Goal: Task Accomplishment & Management: Complete application form

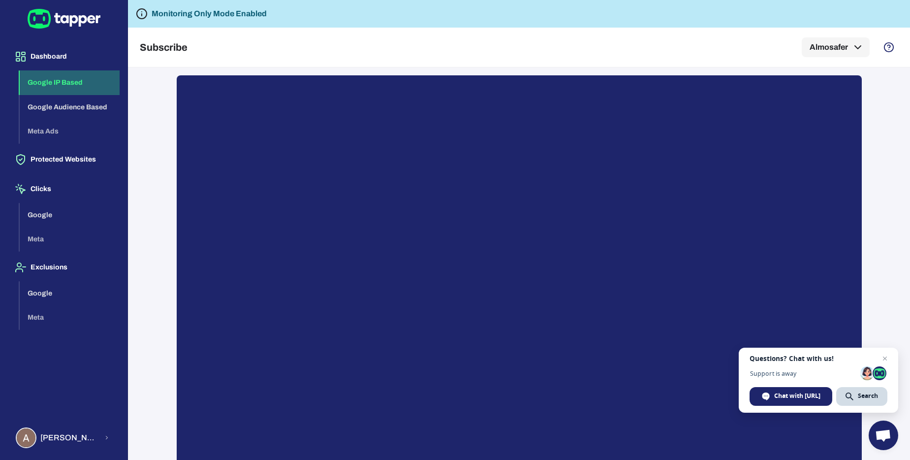
click at [44, 81] on button "Google IP Based" at bounding box center [70, 82] width 100 height 25
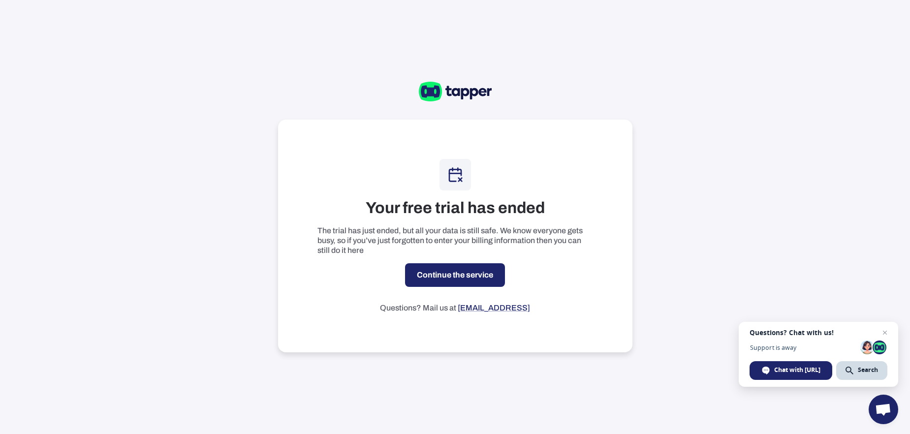
click at [468, 276] on link "Continue the service" at bounding box center [455, 275] width 100 height 24
click at [479, 281] on link "Continue the service" at bounding box center [455, 275] width 100 height 24
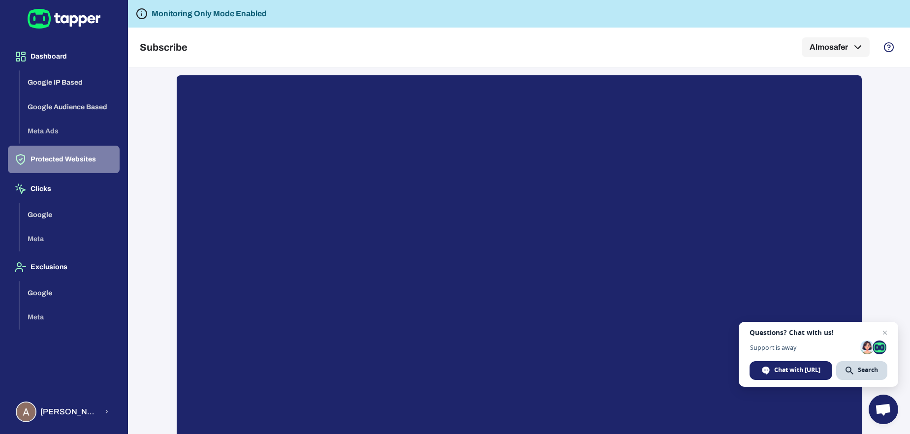
click at [85, 158] on button "Protected Websites" at bounding box center [64, 160] width 112 height 28
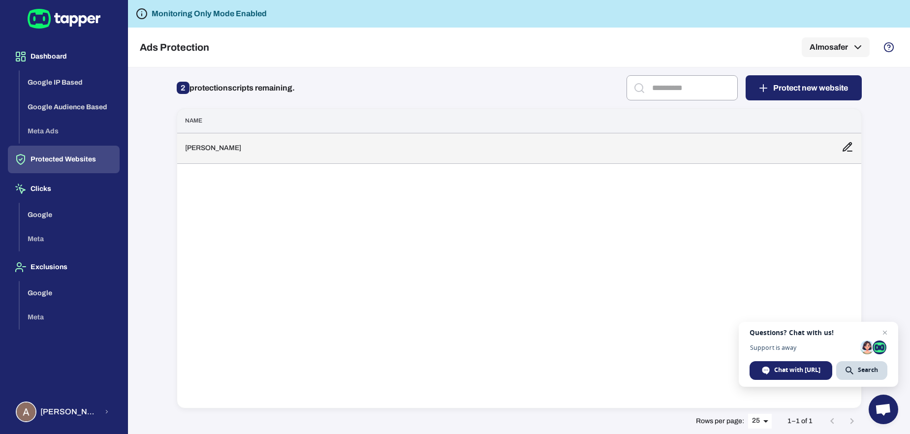
click at [277, 153] on td "Al Mosafer" at bounding box center [505, 148] width 657 height 31
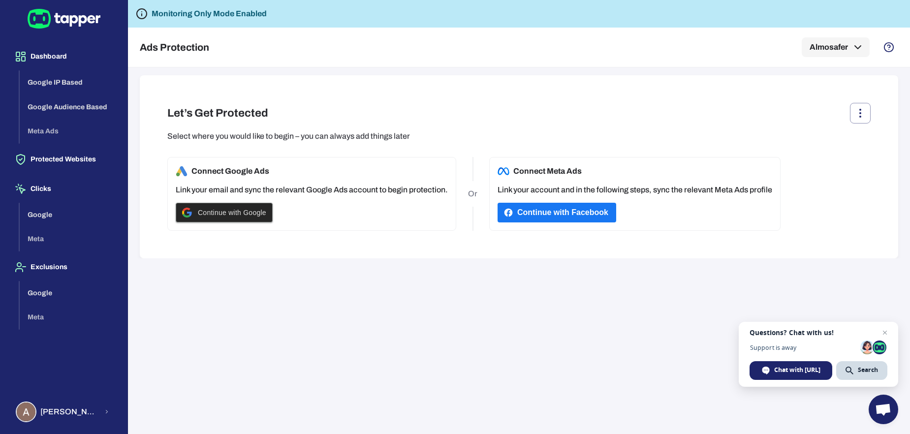
click at [259, 215] on span "Continue with Google" at bounding box center [232, 213] width 68 height 8
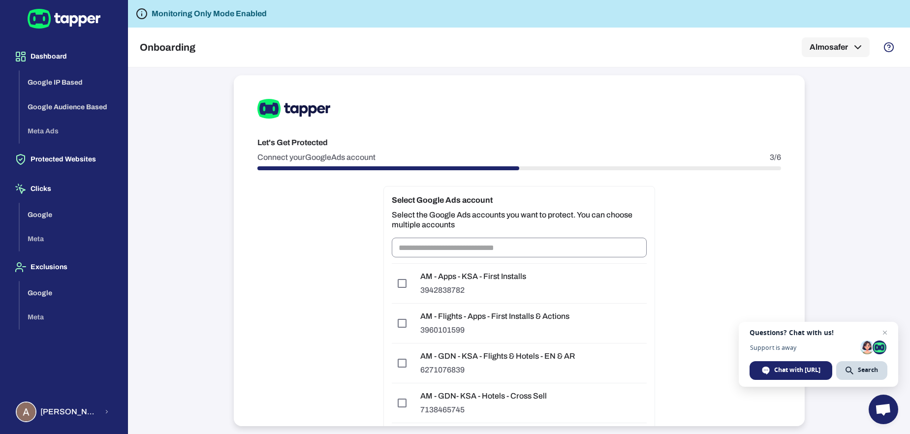
click at [507, 250] on input "text" at bounding box center [519, 248] width 255 height 20
click at [676, 283] on div "Let's Get Protected Connect your Google Ads account 3/6 Select Google Ads accou…" at bounding box center [519, 250] width 571 height 351
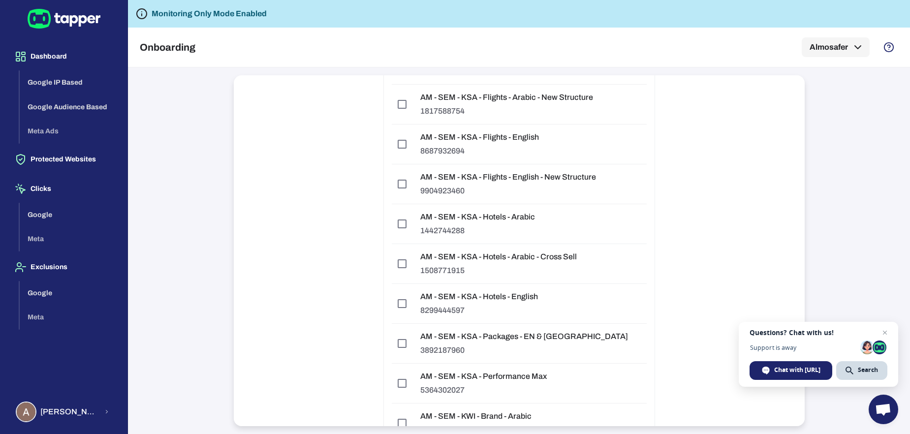
scroll to position [978, 0]
click at [482, 217] on p "AM - SEM - KSA - Hotels - Arabic" at bounding box center [477, 216] width 115 height 10
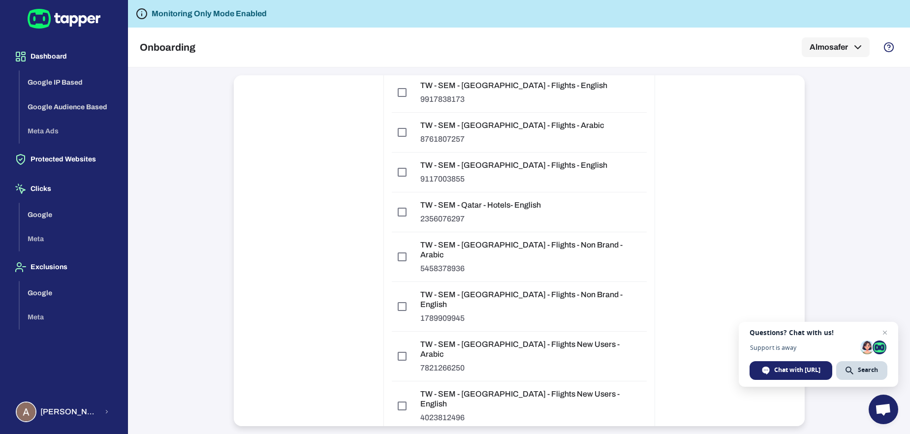
scroll to position [7247, 0]
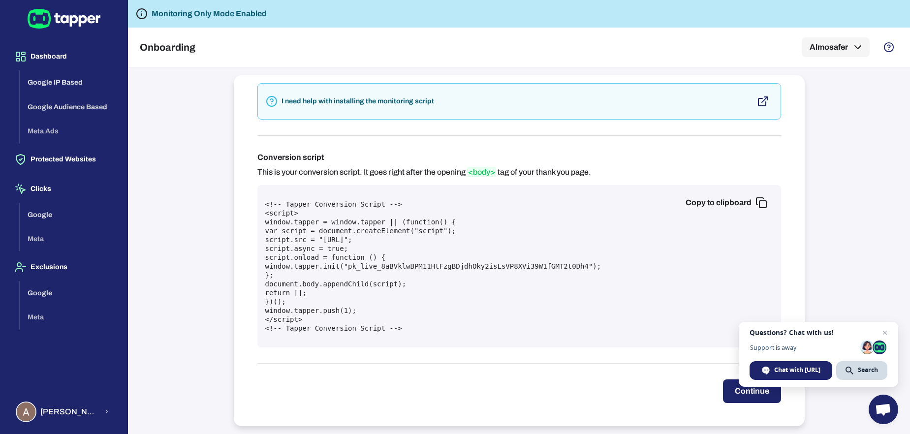
scroll to position [298, 0]
click at [740, 399] on button "Continue" at bounding box center [752, 391] width 58 height 24
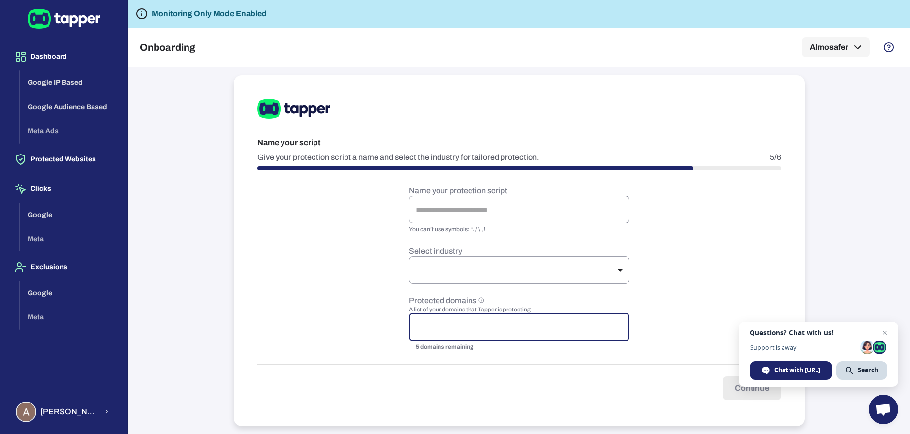
click at [474, 214] on input "text" at bounding box center [519, 210] width 221 height 28
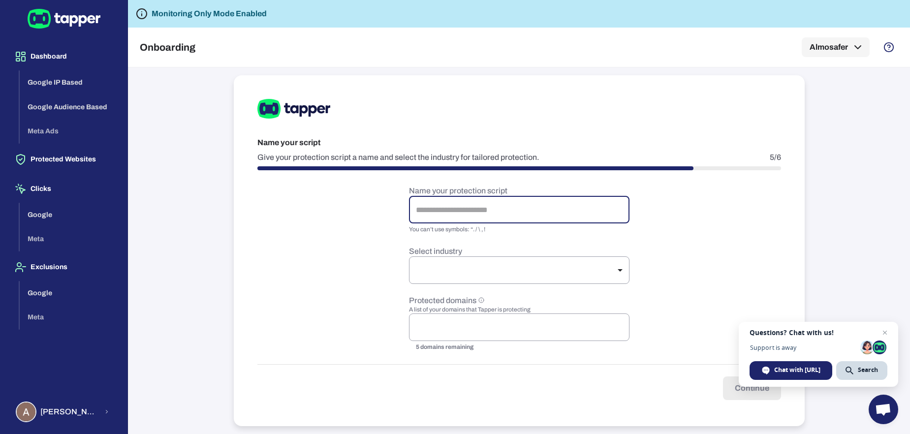
click at [474, 214] on input "text" at bounding box center [519, 210] width 221 height 28
click at [380, 208] on form "Name your protection script ​ You can’t use symbols: “. / \ , ! Select industry…" at bounding box center [519, 293] width 524 height 214
click at [434, 209] on input "text" at bounding box center [519, 210] width 221 height 28
type input "*********"
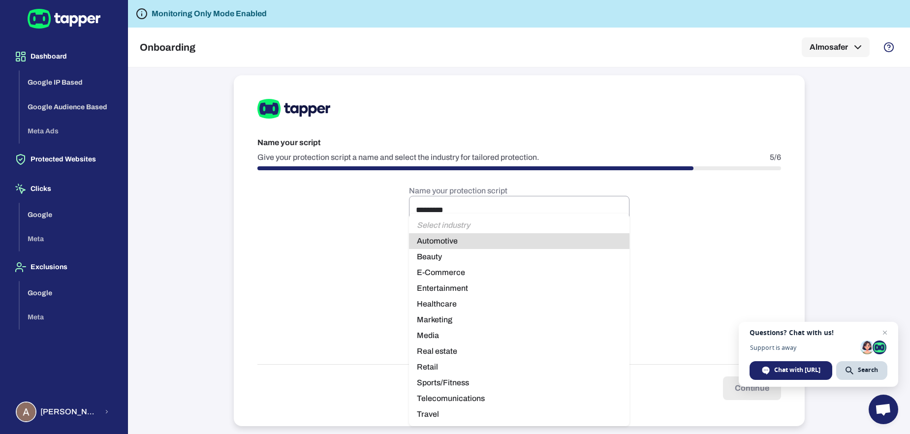
click at [451, 268] on body "Dashboard Google IP Based Google Audience Based Meta Ads Protected Websites Cli…" at bounding box center [455, 217] width 910 height 434
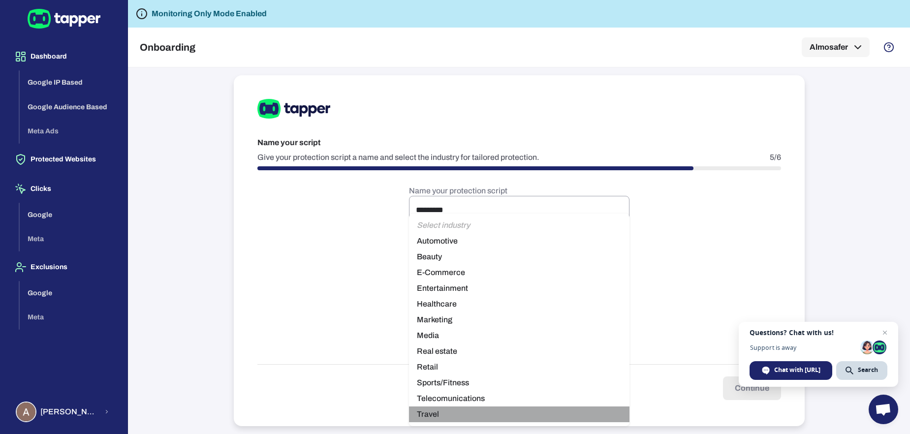
click at [438, 412] on li "Travel" at bounding box center [519, 415] width 221 height 16
type input "******"
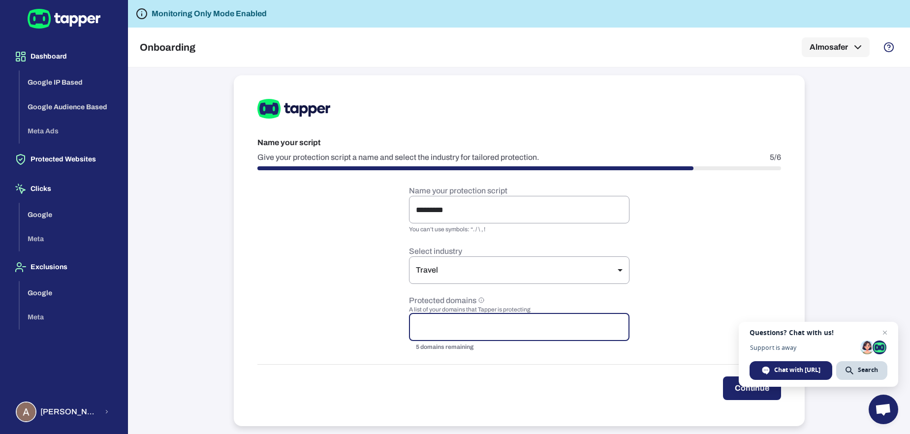
click at [477, 329] on input "text" at bounding box center [520, 327] width 212 height 19
type input "**********"
click at [464, 363] on form "Name your protection script ********* ​ You can’t use symbols: “. / \ , ! Selec…" at bounding box center [519, 293] width 524 height 214
click at [509, 331] on input "text" at bounding box center [553, 327] width 143 height 19
type input "**********"
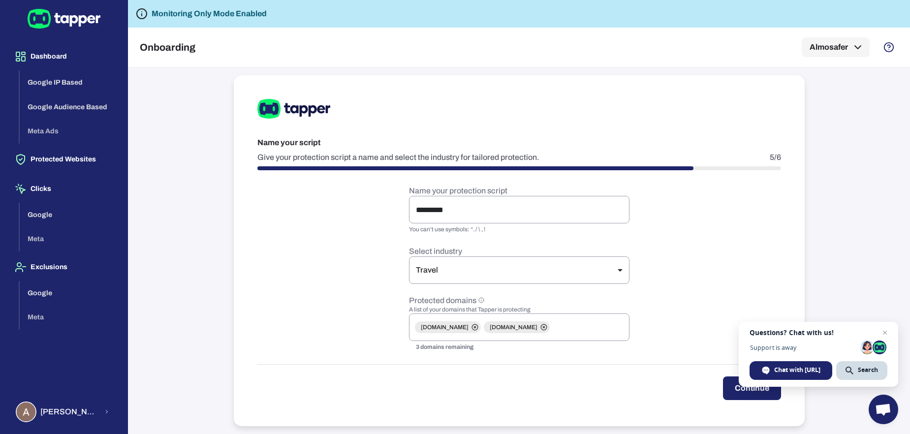
click at [669, 320] on form "Name your protection script ********* ​ You can’t use symbols: “. / \ , ! Selec…" at bounding box center [519, 293] width 524 height 214
click at [479, 329] on icon at bounding box center [475, 327] width 7 height 7
click at [476, 328] on icon at bounding box center [475, 327] width 7 height 7
click at [481, 327] on input "text" at bounding box center [520, 327] width 212 height 19
type input "**********"
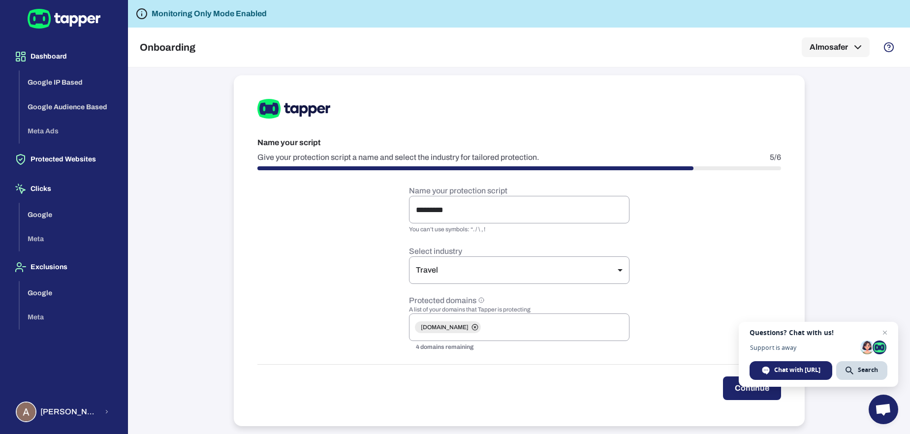
click at [670, 305] on form "Name your protection script ********* ​ You can’t use symbols: “. / \ , ! Selec…" at bounding box center [519, 293] width 524 height 214
click at [735, 397] on button "Continue" at bounding box center [752, 389] width 58 height 24
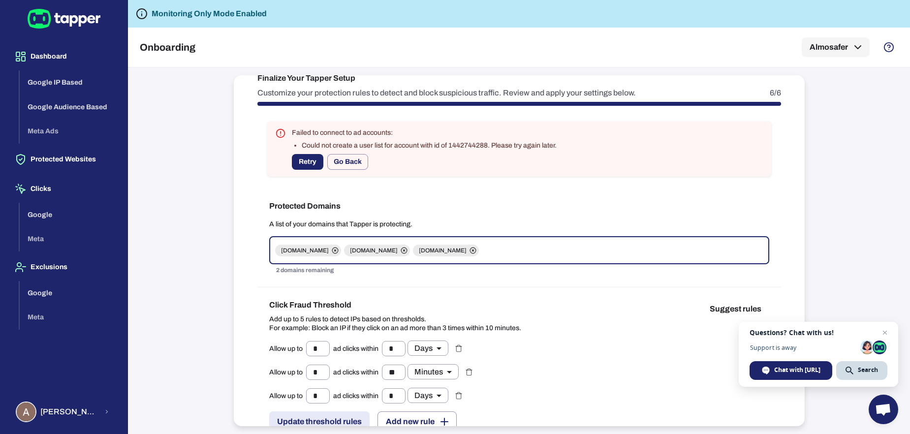
scroll to position [14, 0]
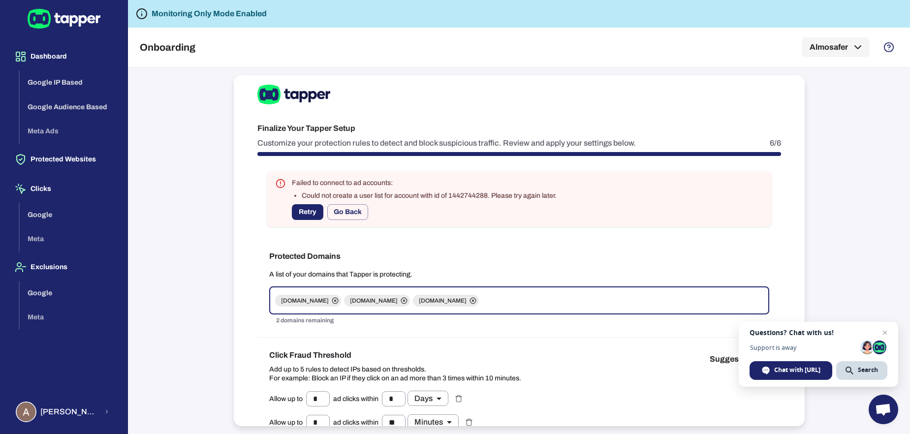
click at [312, 215] on button "Retry" at bounding box center [308, 212] width 32 height 16
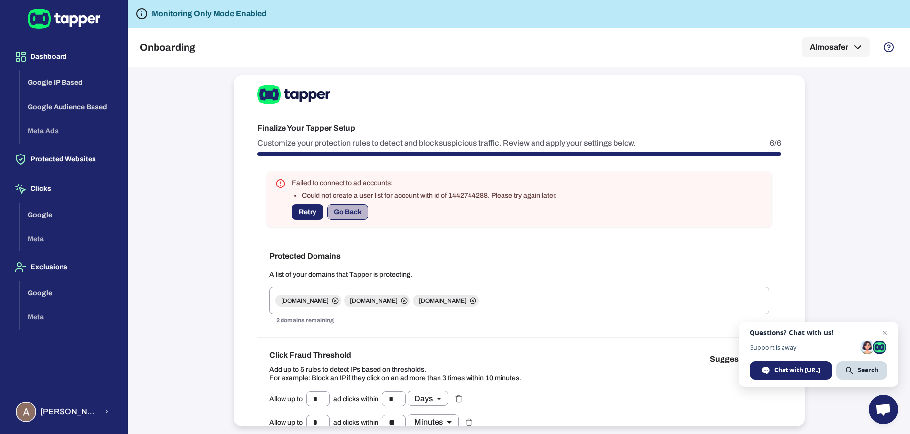
click at [348, 211] on button "Go Back" at bounding box center [347, 212] width 41 height 16
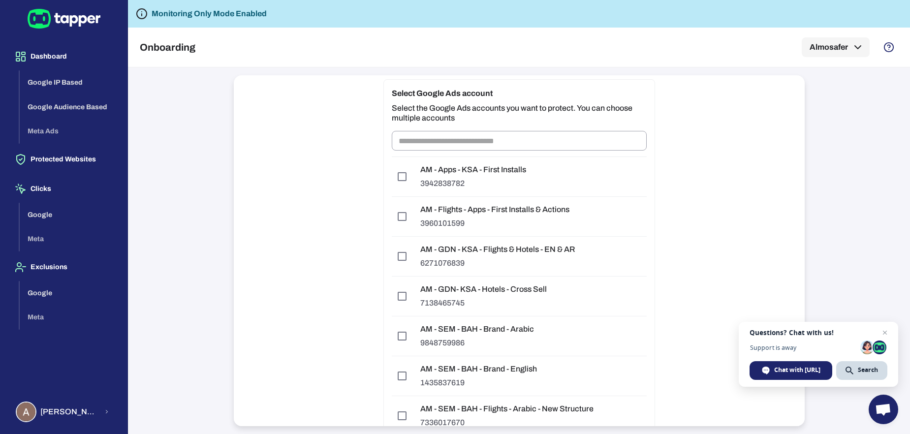
scroll to position [107, 0]
click at [476, 148] on input "text" at bounding box center [519, 140] width 255 height 20
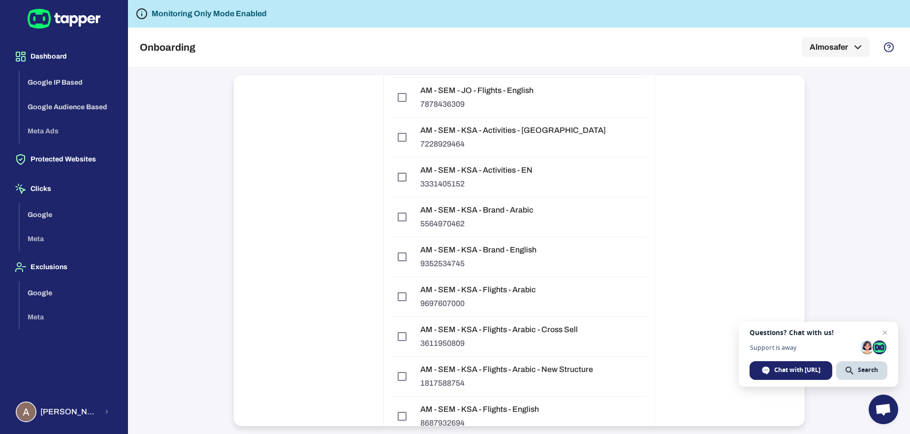
scroll to position [660, 0]
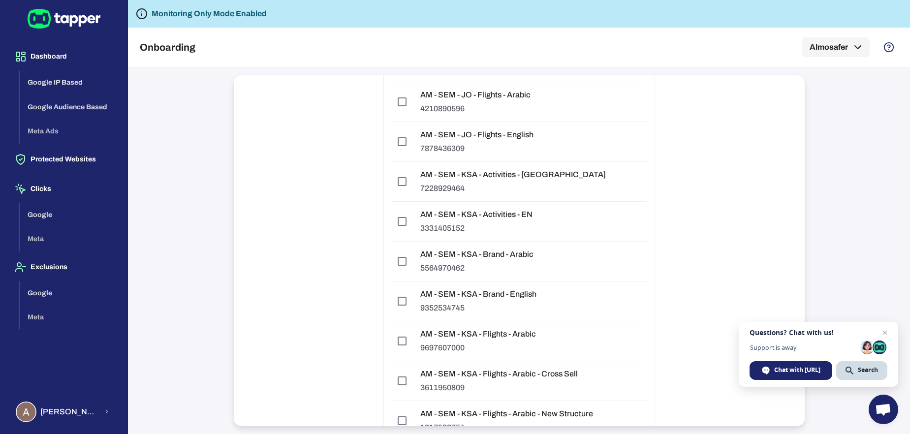
click at [476, 168] on div "AM - SEM - KSA - Activities - AR 7228929464" at bounding box center [513, 181] width 201 height 39
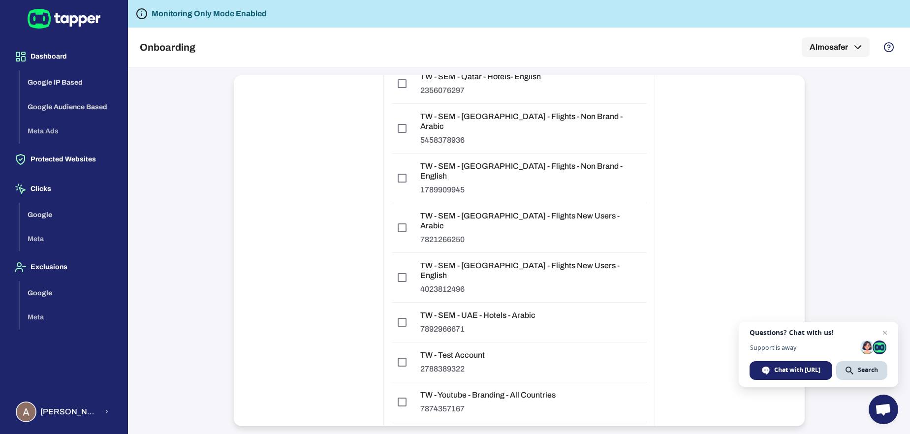
scroll to position [7247, 0]
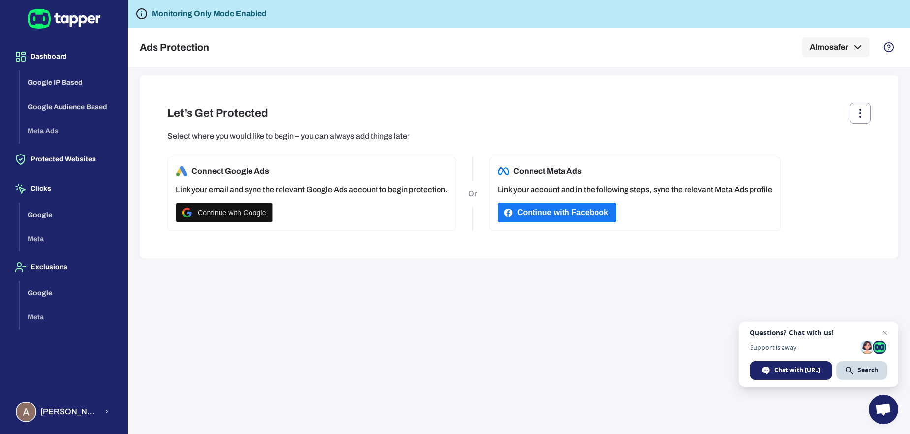
click at [363, 269] on div "Let’s Get Protected Select where you would like to begin – you can always add t…" at bounding box center [519, 250] width 782 height 367
click at [227, 210] on span "Continue with Google" at bounding box center [232, 213] width 68 height 8
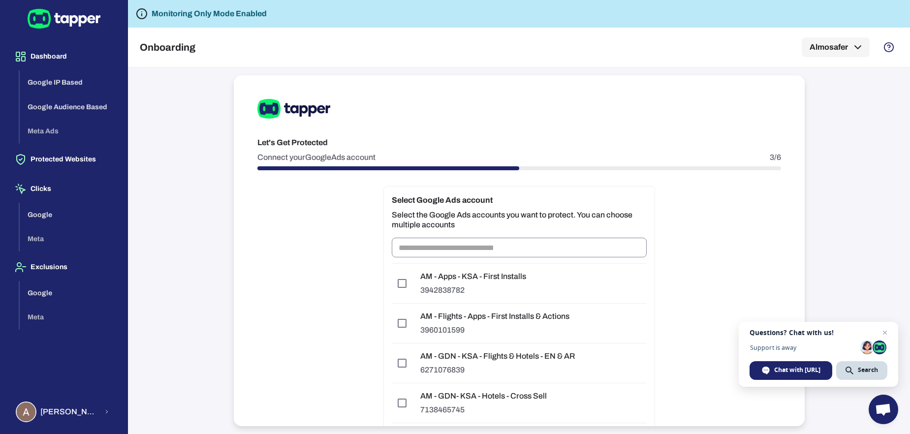
click at [443, 254] on input "text" at bounding box center [519, 248] width 255 height 20
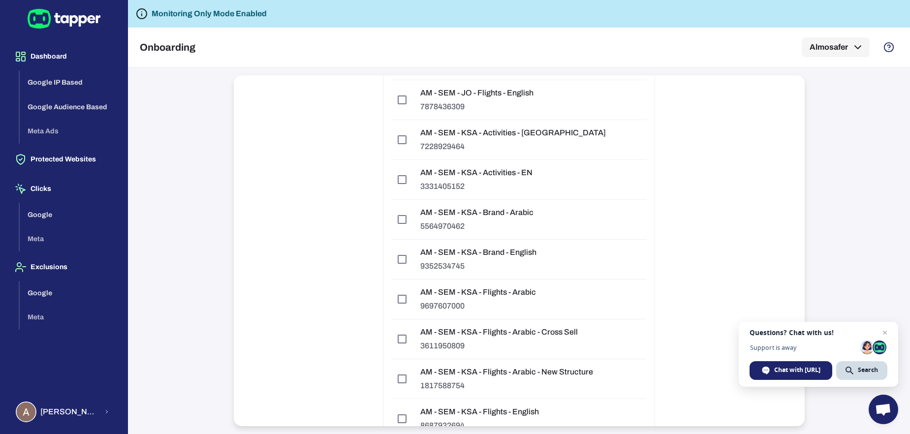
scroll to position [696, 0]
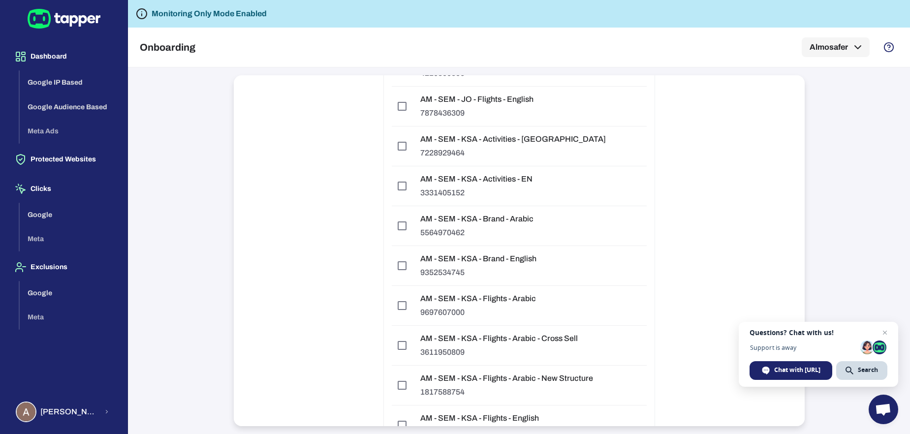
click at [506, 146] on div "AM - SEM - KSA - Activities - AR 7228929464" at bounding box center [513, 146] width 201 height 39
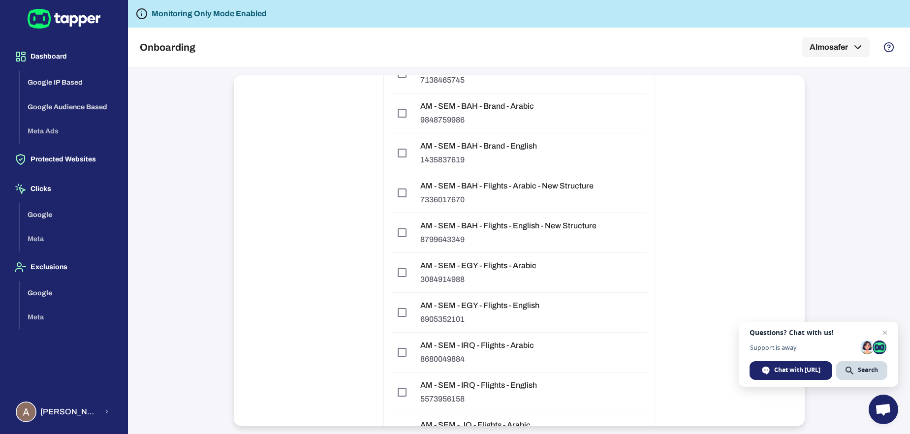
scroll to position [0, 0]
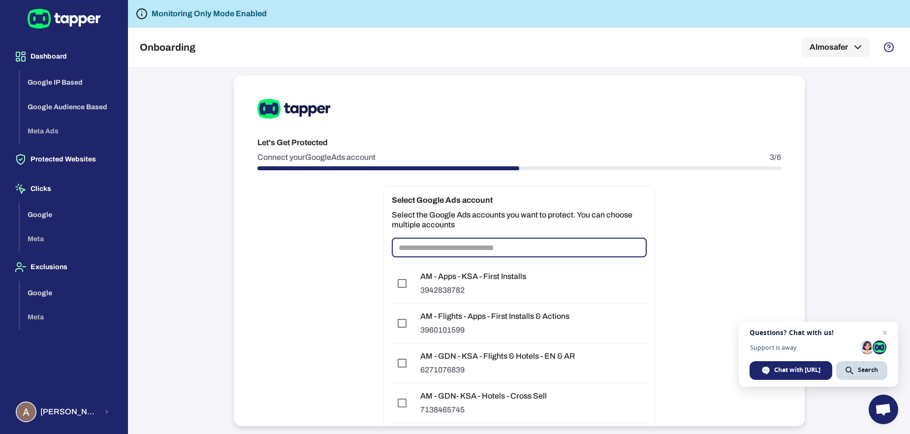
click at [502, 250] on input "text" at bounding box center [519, 248] width 255 height 20
type input "**"
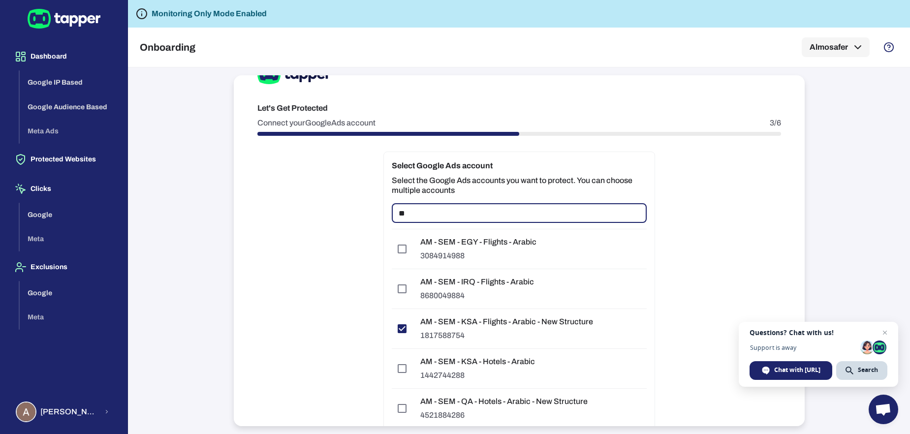
scroll to position [37, 0]
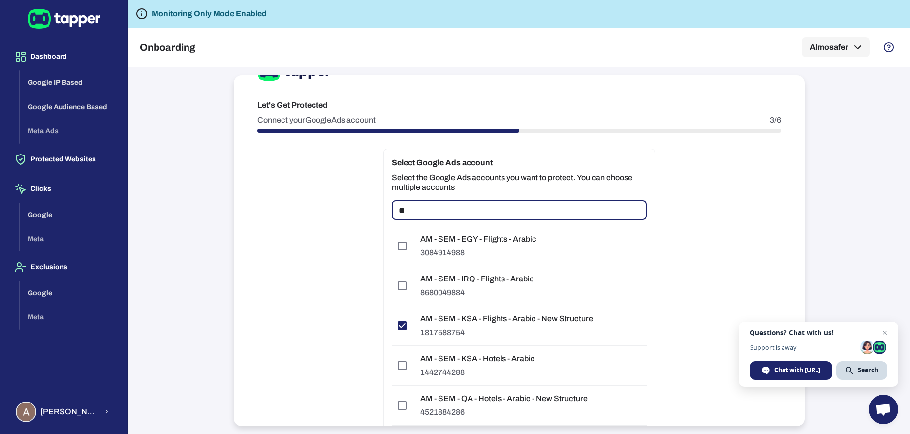
click at [428, 205] on input "**" at bounding box center [519, 210] width 255 height 20
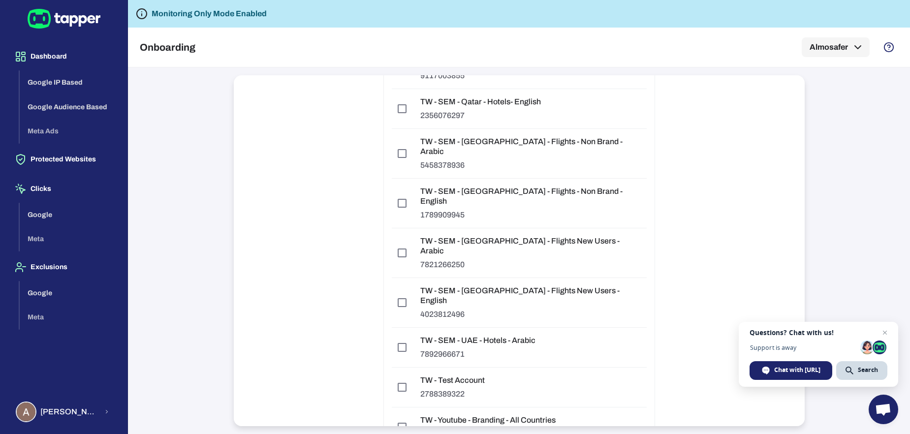
scroll to position [7247, 0]
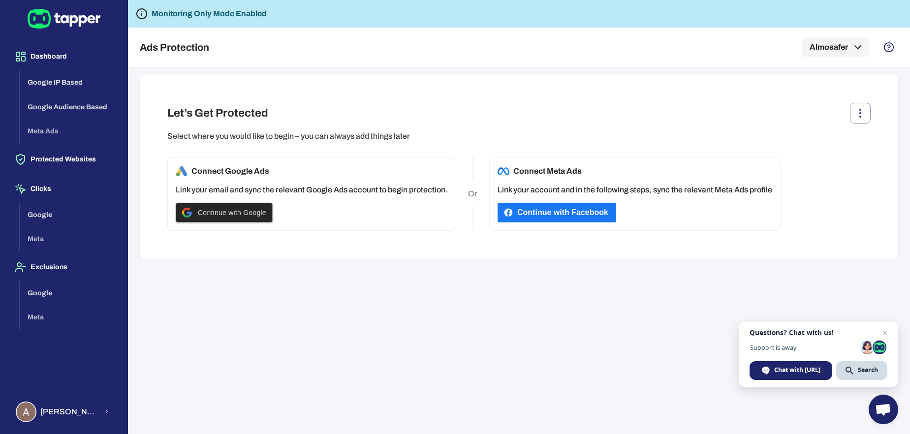
click at [249, 215] on span "Continue with Google" at bounding box center [232, 213] width 68 height 8
